Goal: Communication & Community: Answer question/provide support

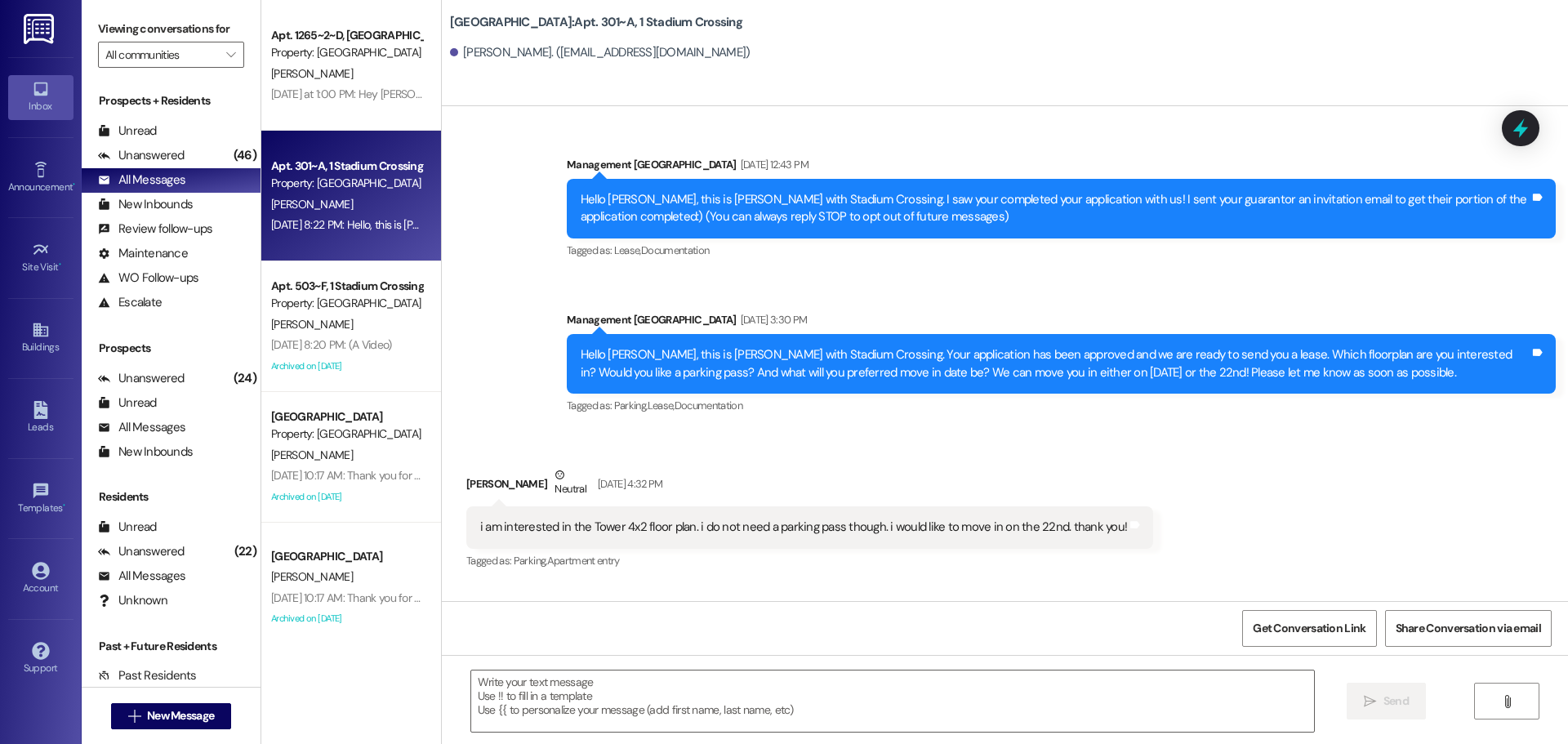
scroll to position [2270, 0]
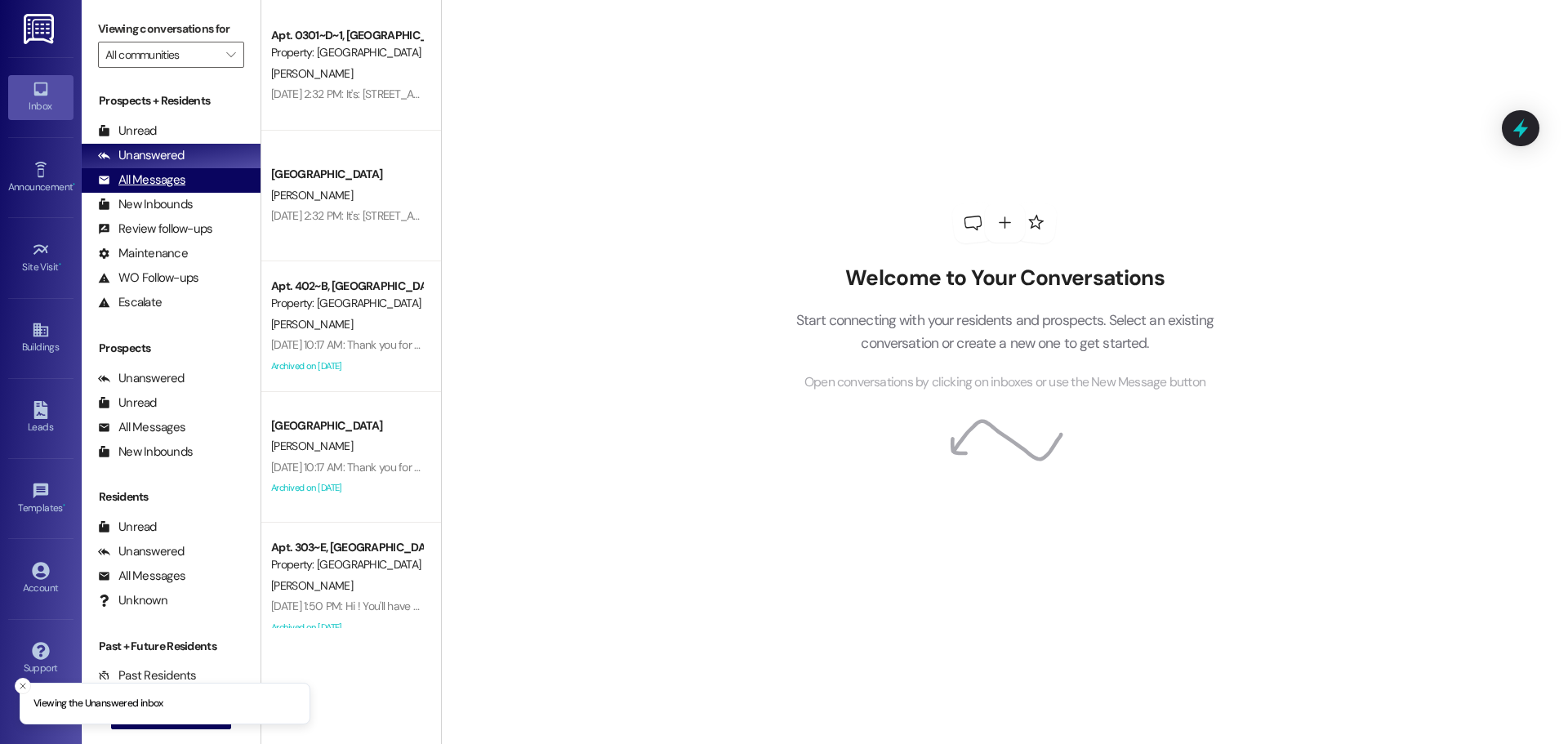
click at [184, 178] on div "All Messages (undefined)" at bounding box center [171, 180] width 178 height 25
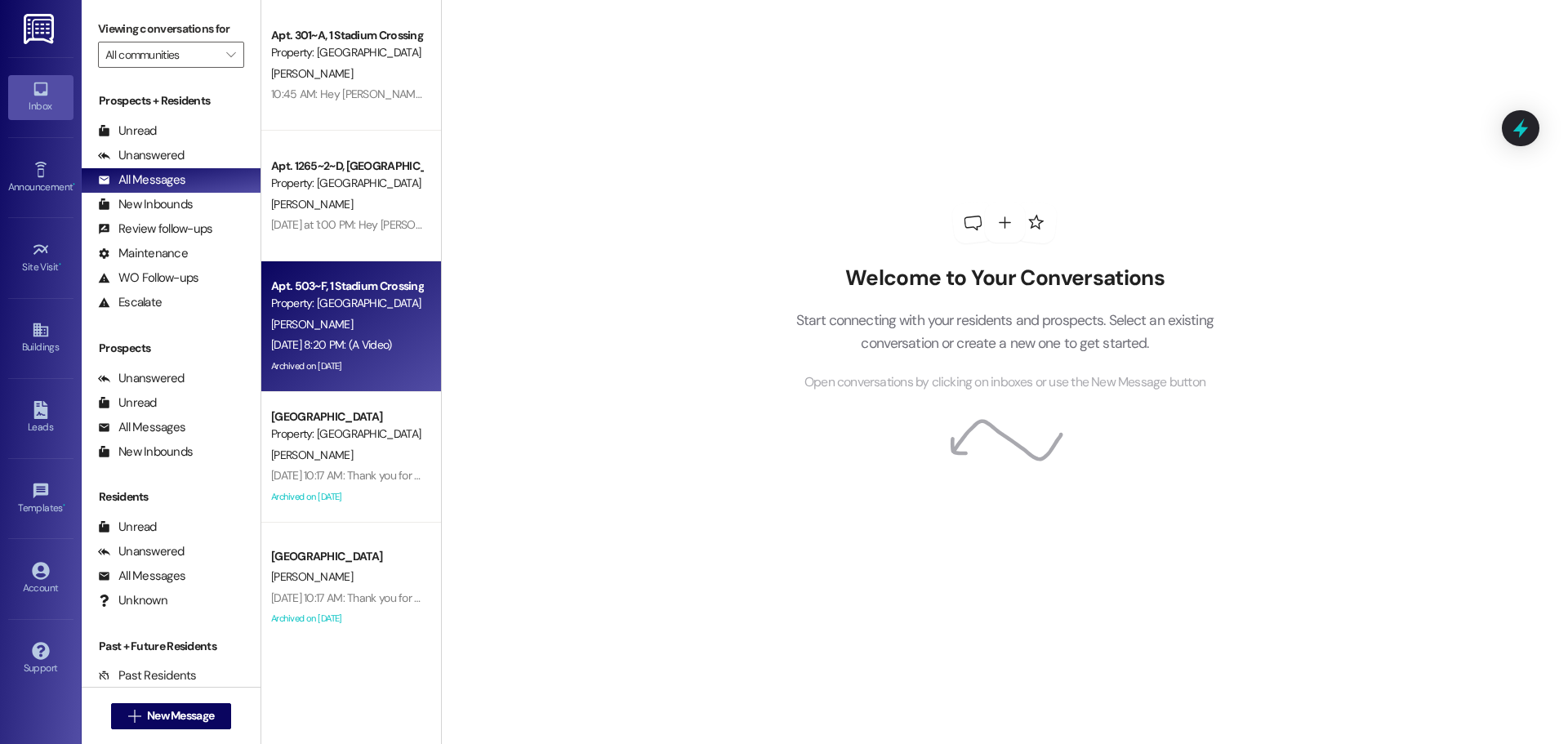
scroll to position [82, 0]
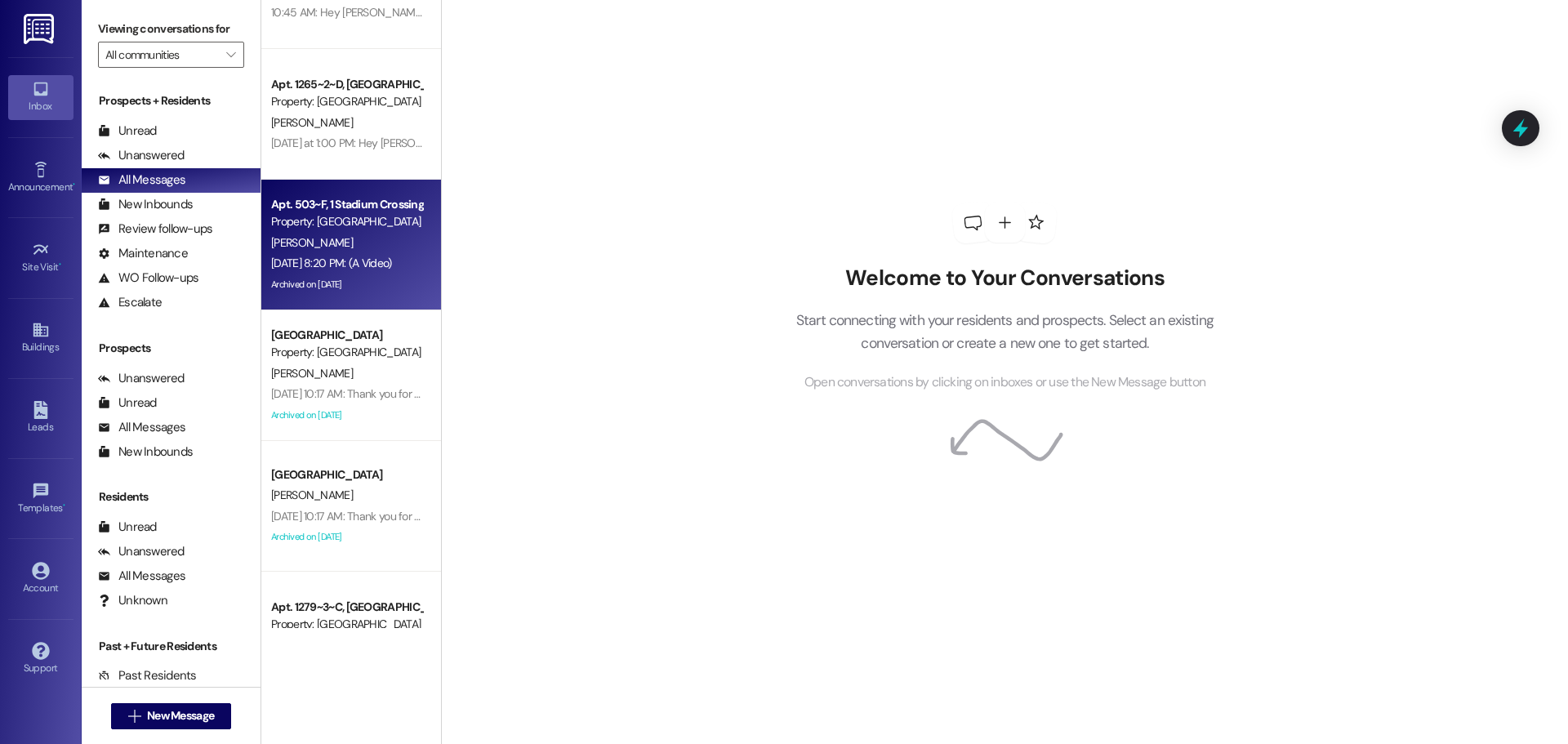
click at [327, 243] on div "[PERSON_NAME]" at bounding box center [346, 243] width 155 height 21
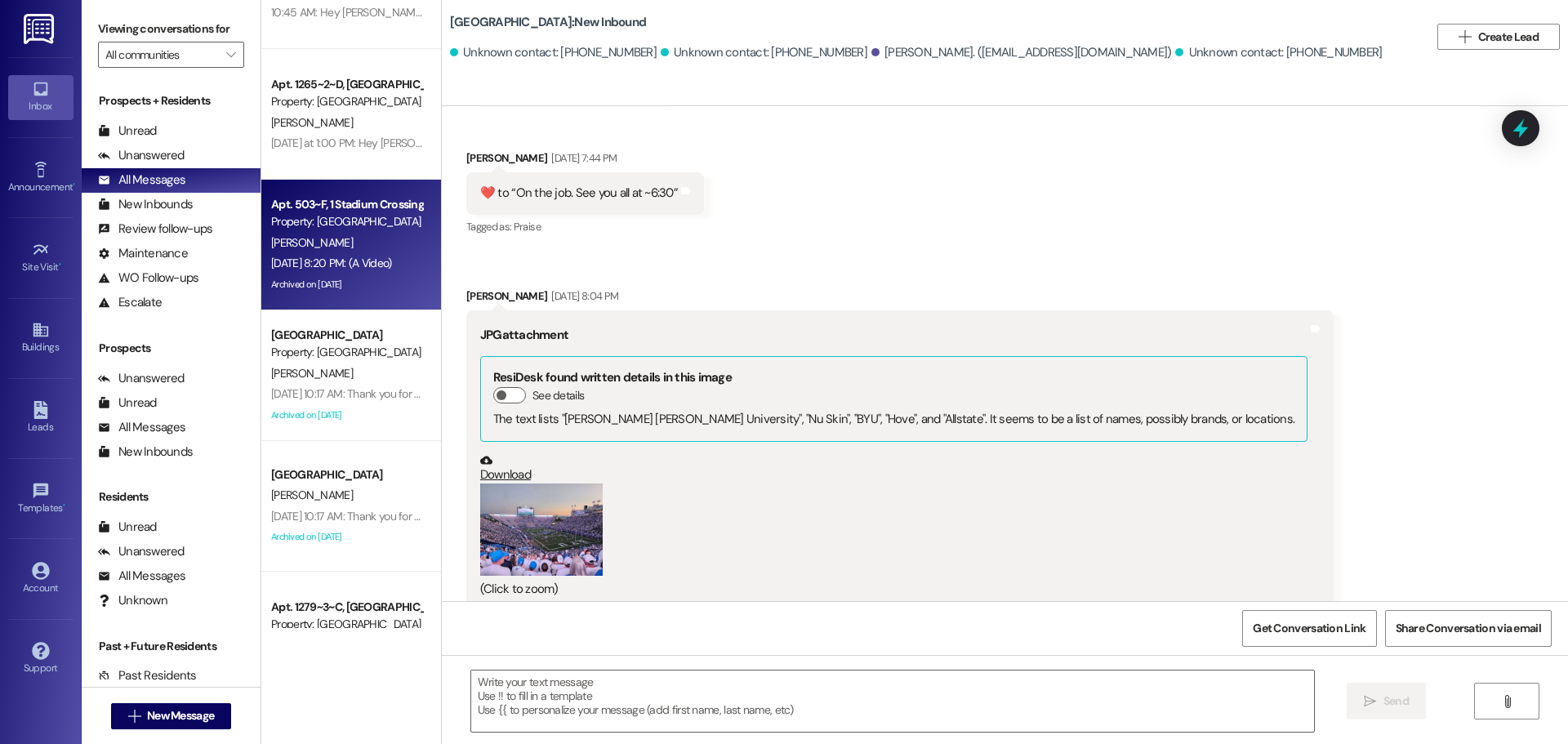
scroll to position [2023, 0]
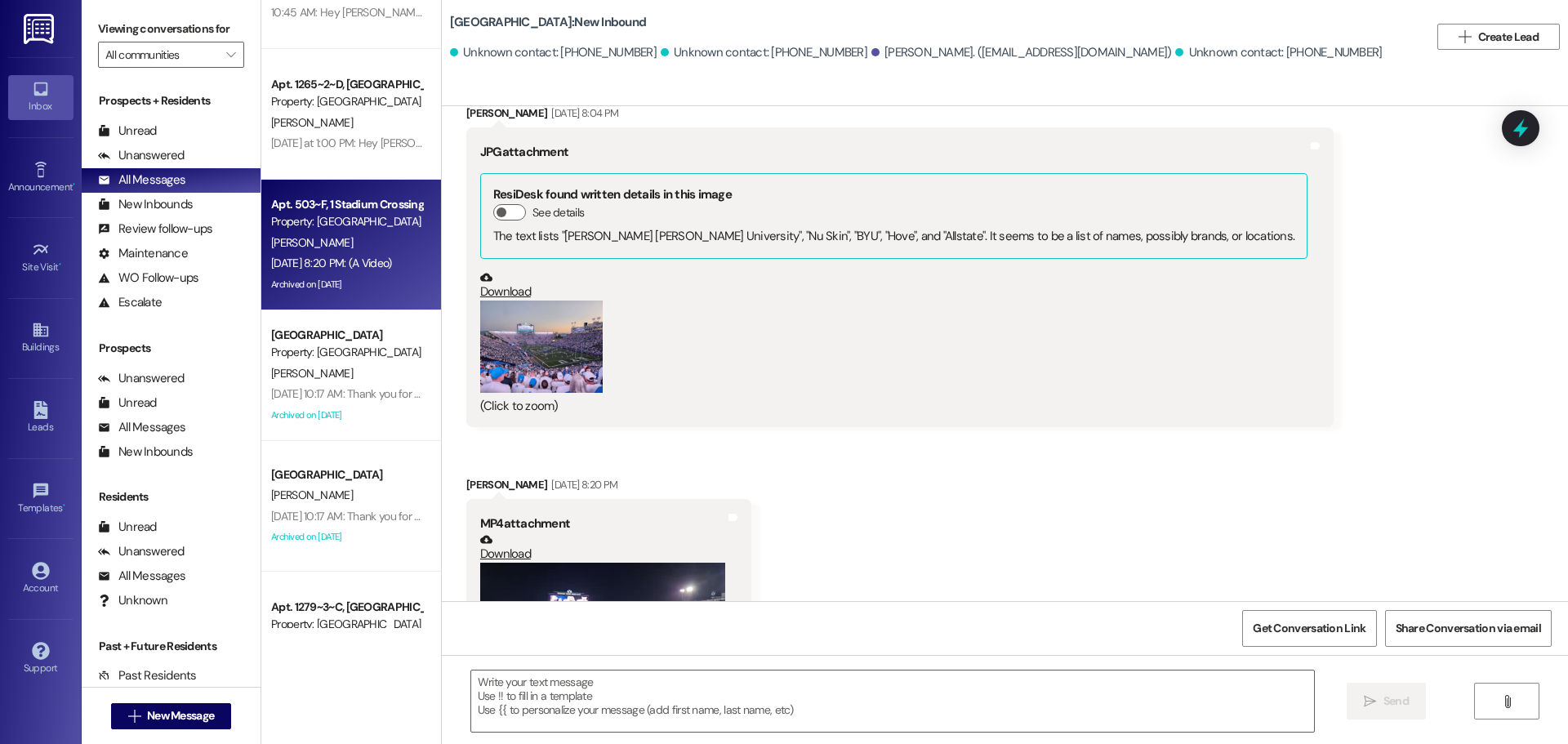
click at [541, 348] on button "Zoom image" at bounding box center [541, 346] width 122 height 92
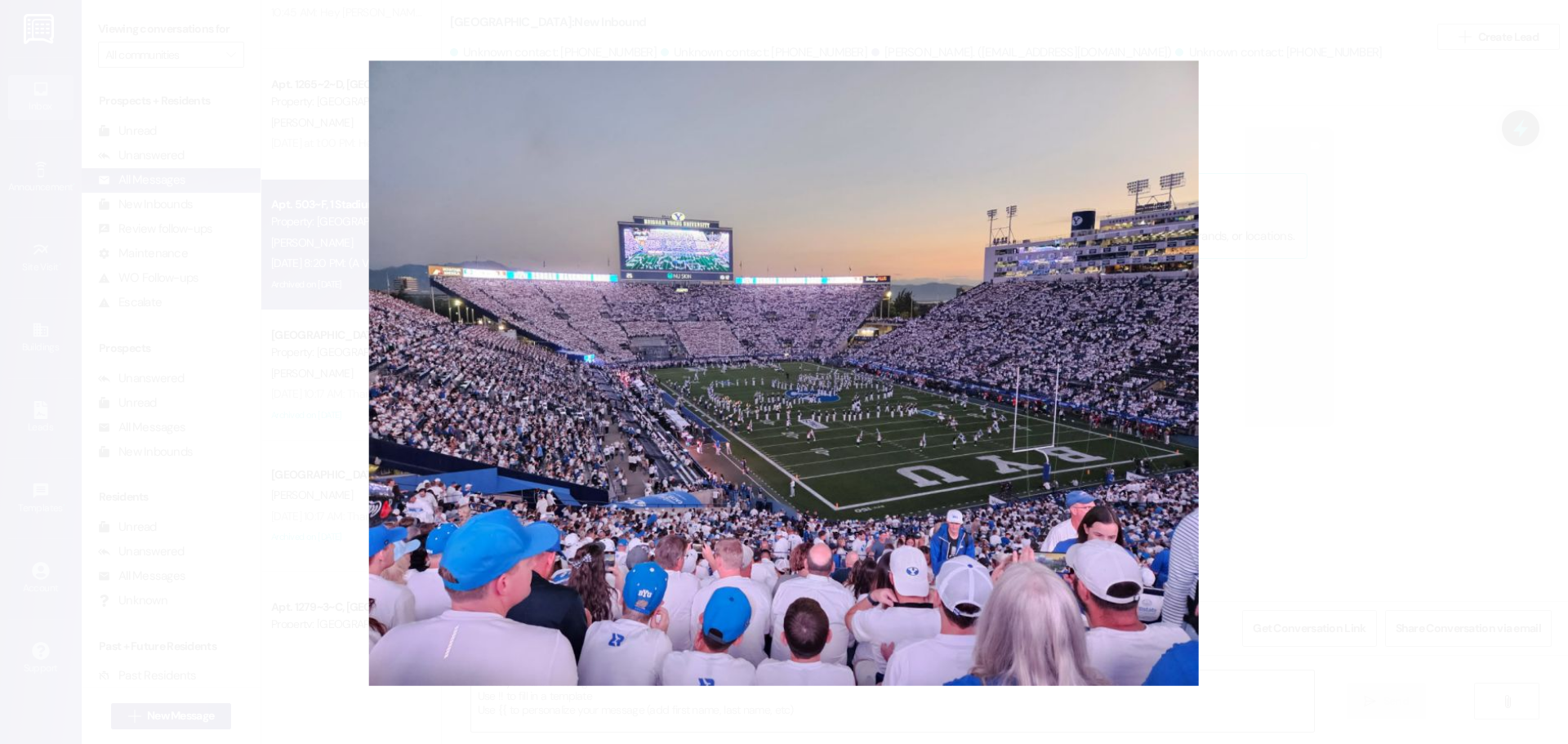
click at [1347, 381] on button "Unzoom image" at bounding box center [784, 372] width 1568 height 744
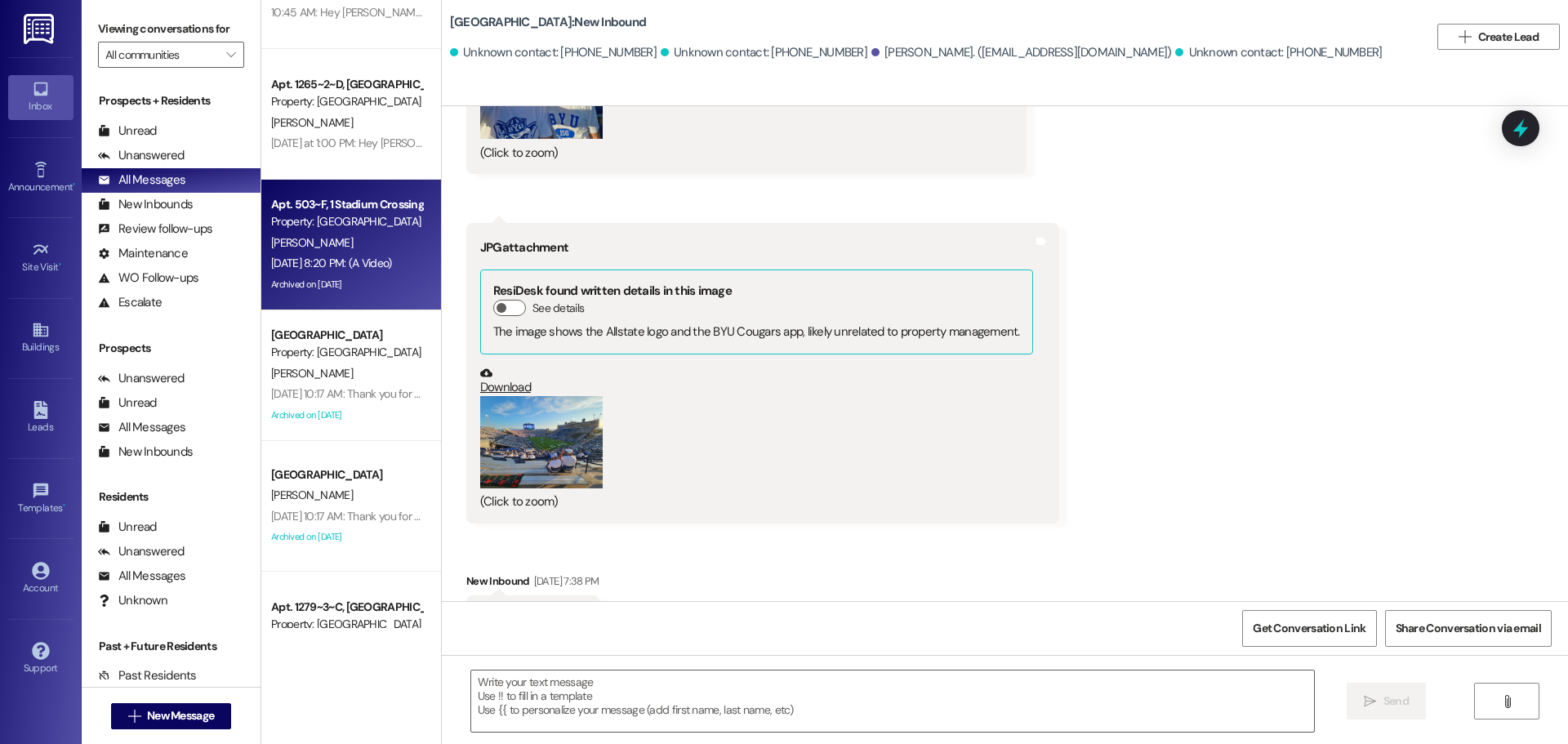
scroll to position [1206, 0]
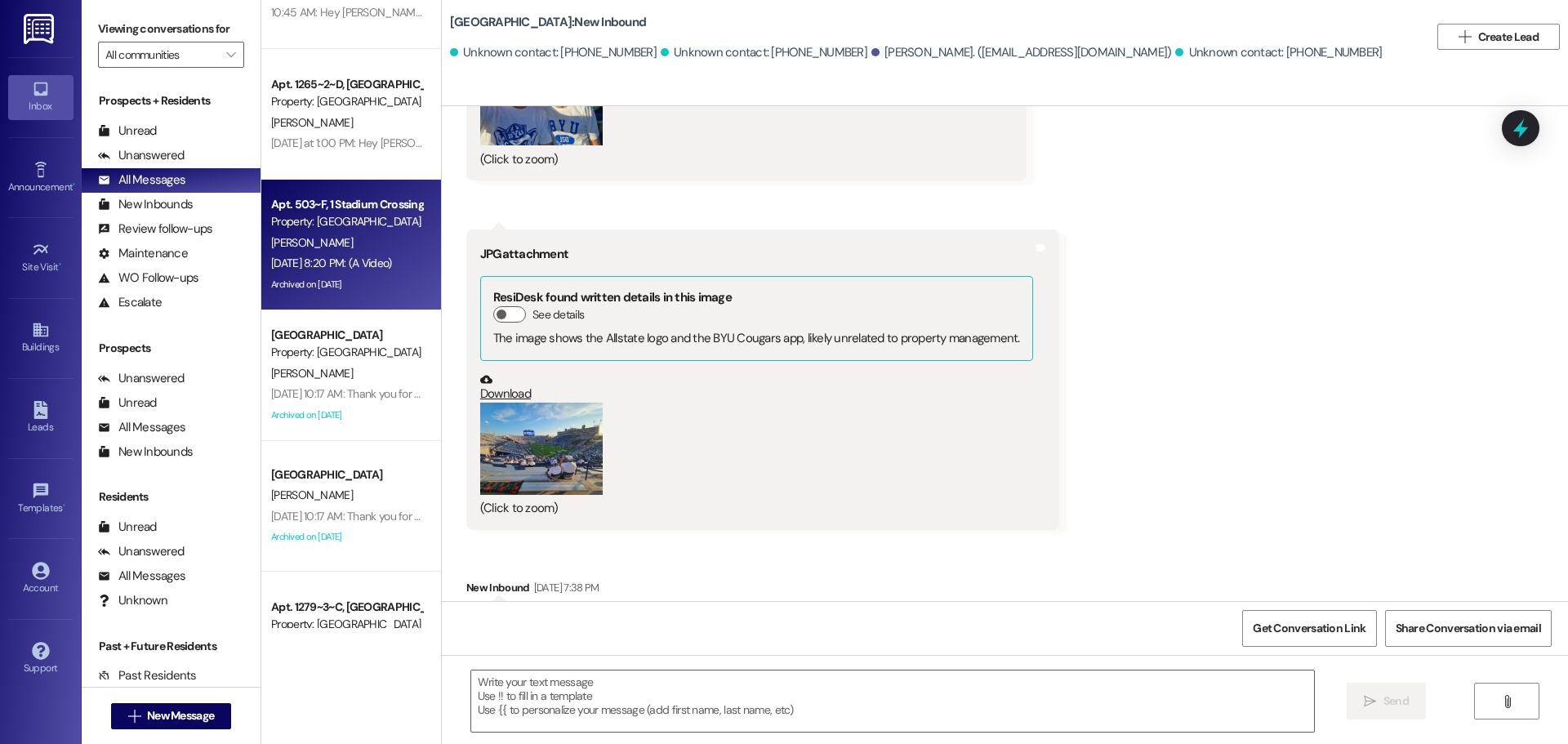
click at [551, 460] on button "Zoom image" at bounding box center [541, 448] width 122 height 92
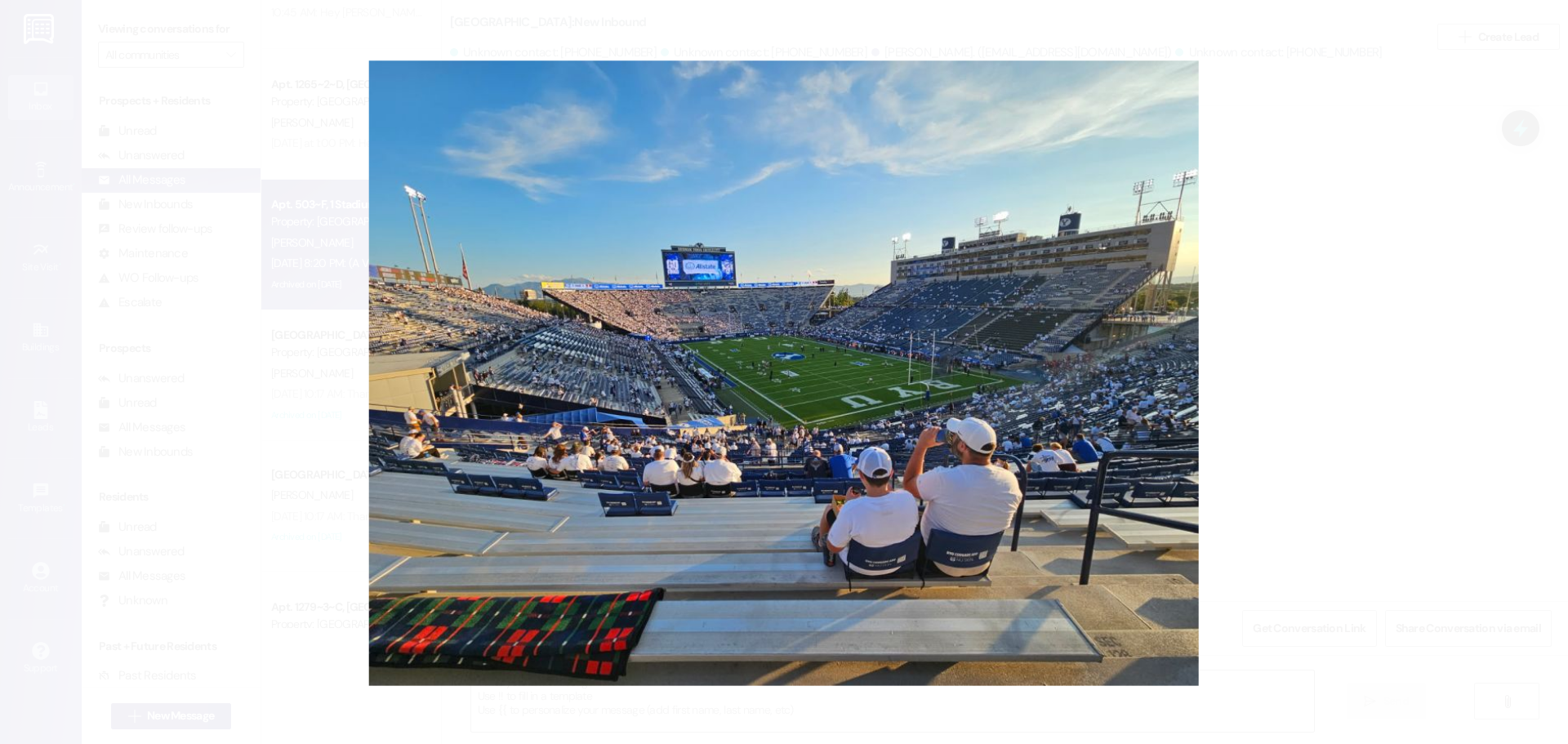
click at [1295, 272] on button "Unzoom image" at bounding box center [784, 372] width 1568 height 744
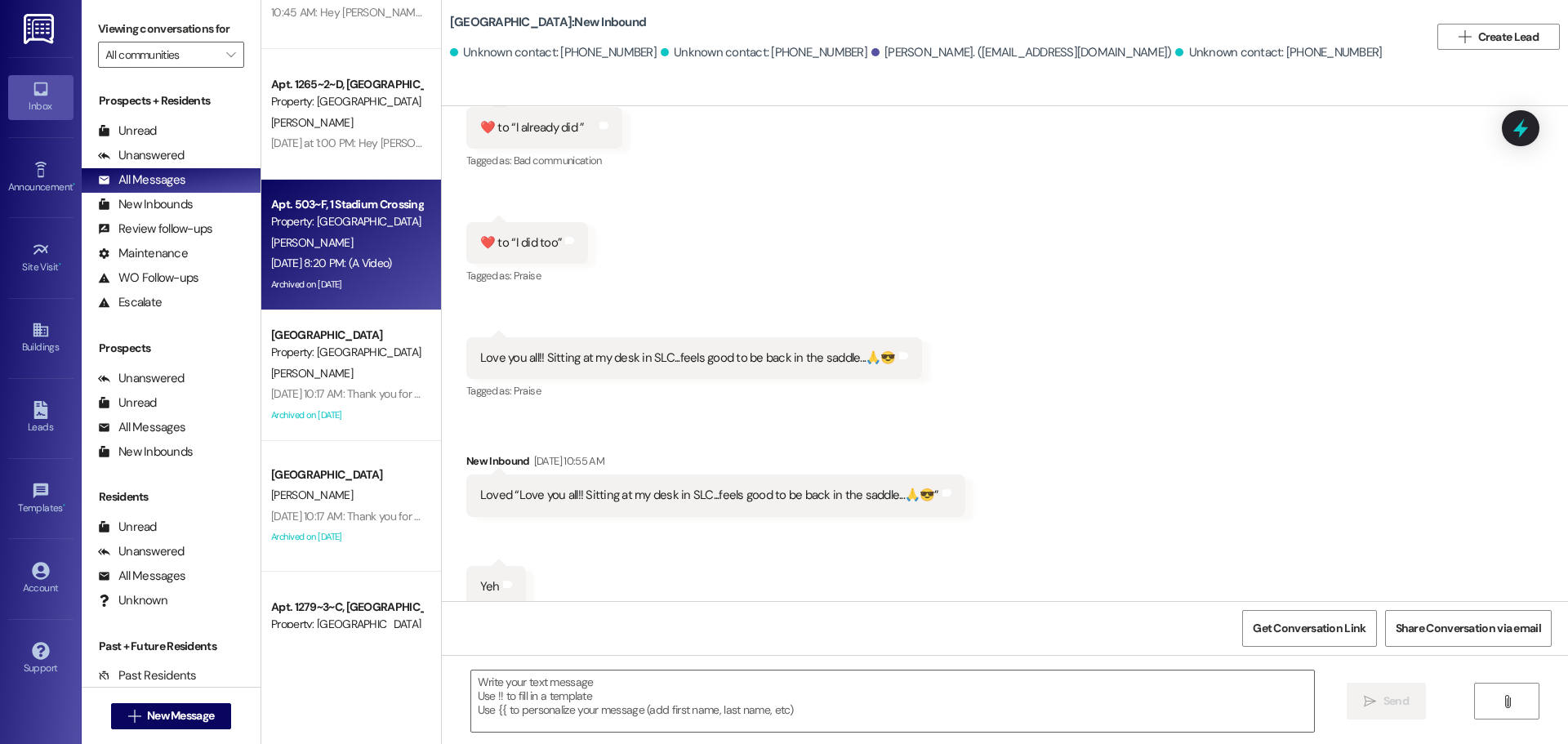
scroll to position [716, 0]
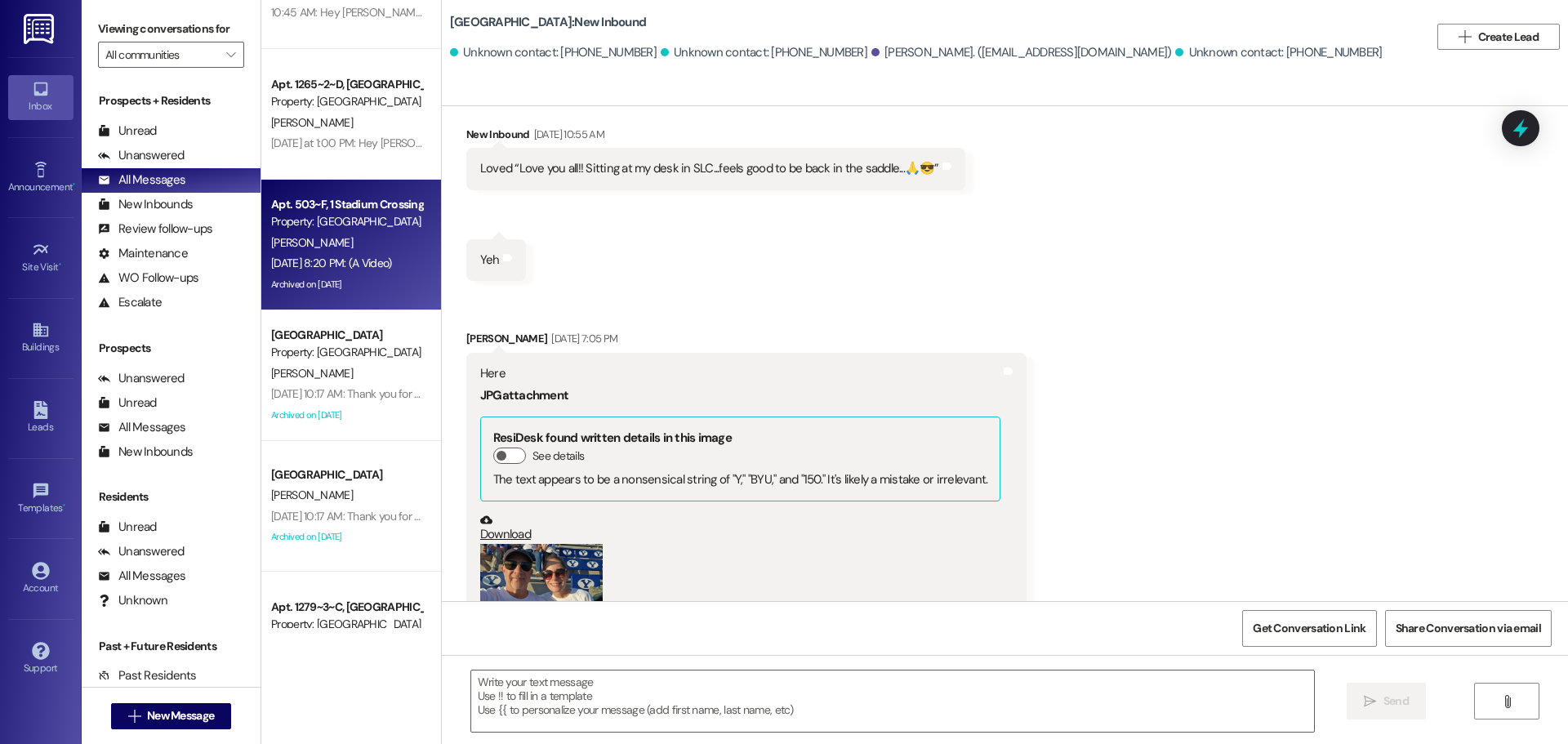
click at [520, 569] on button "Zoom image" at bounding box center [541, 589] width 122 height 92
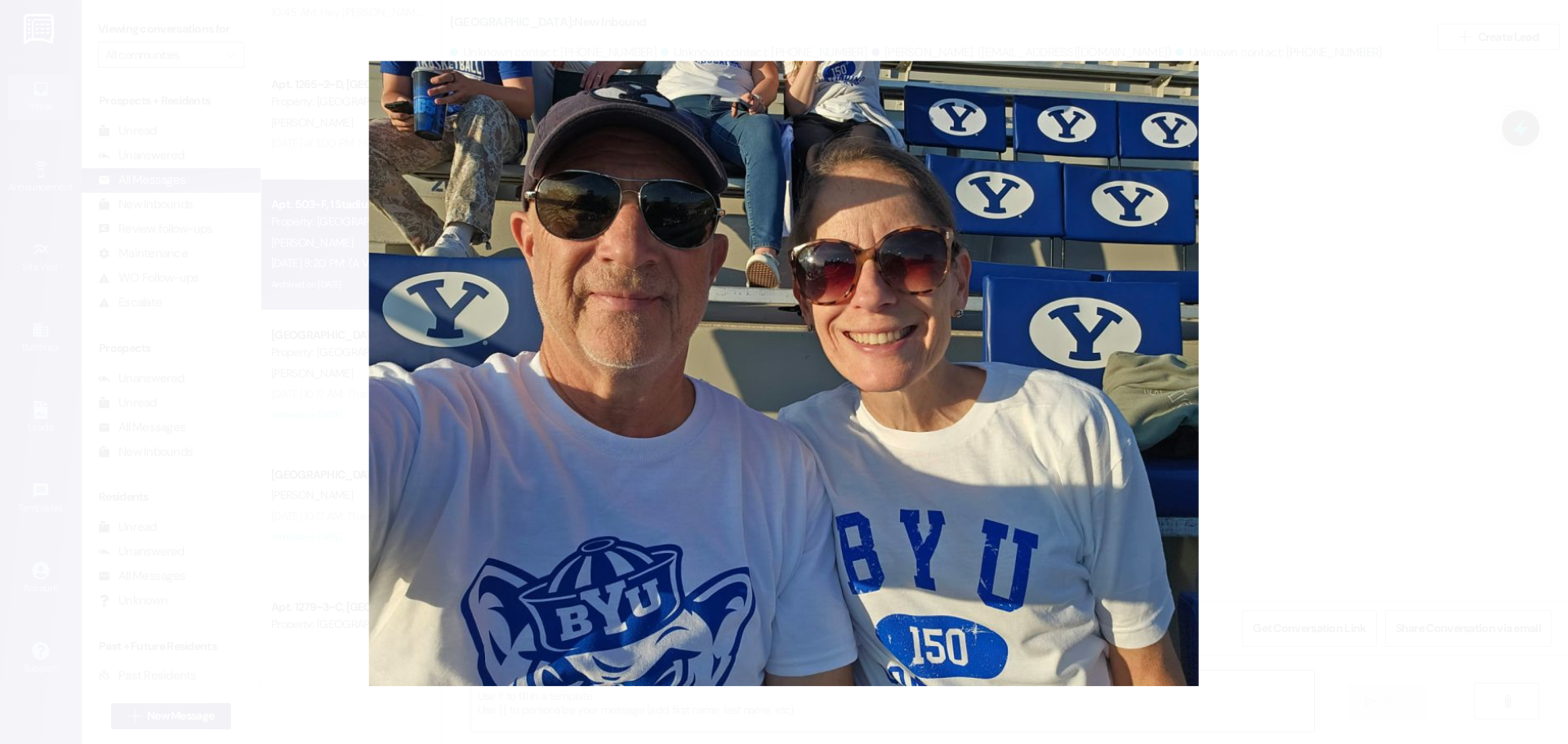
click at [1360, 307] on button "Unzoom image" at bounding box center [784, 372] width 1568 height 744
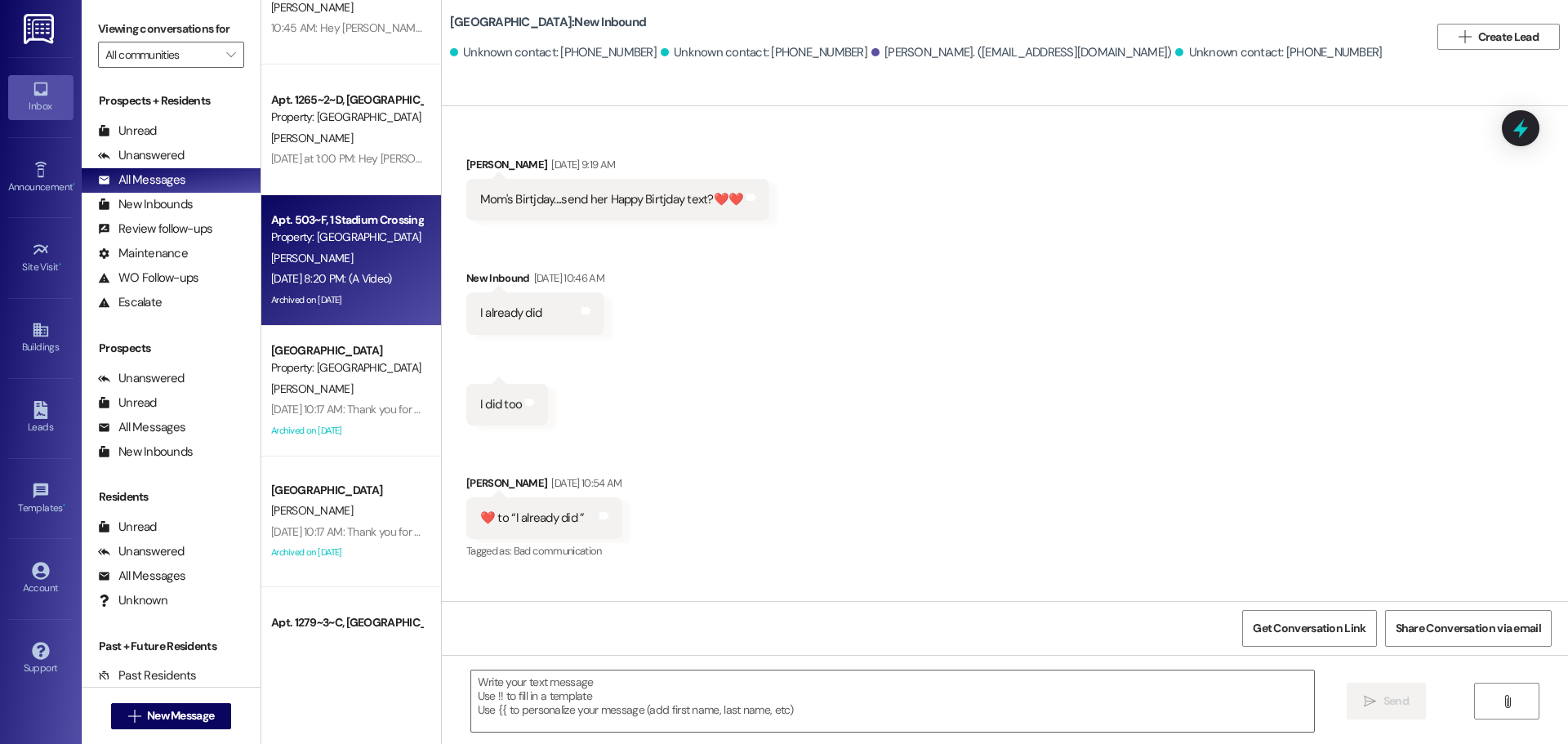
scroll to position [163, 0]
